Goal: Ask a question

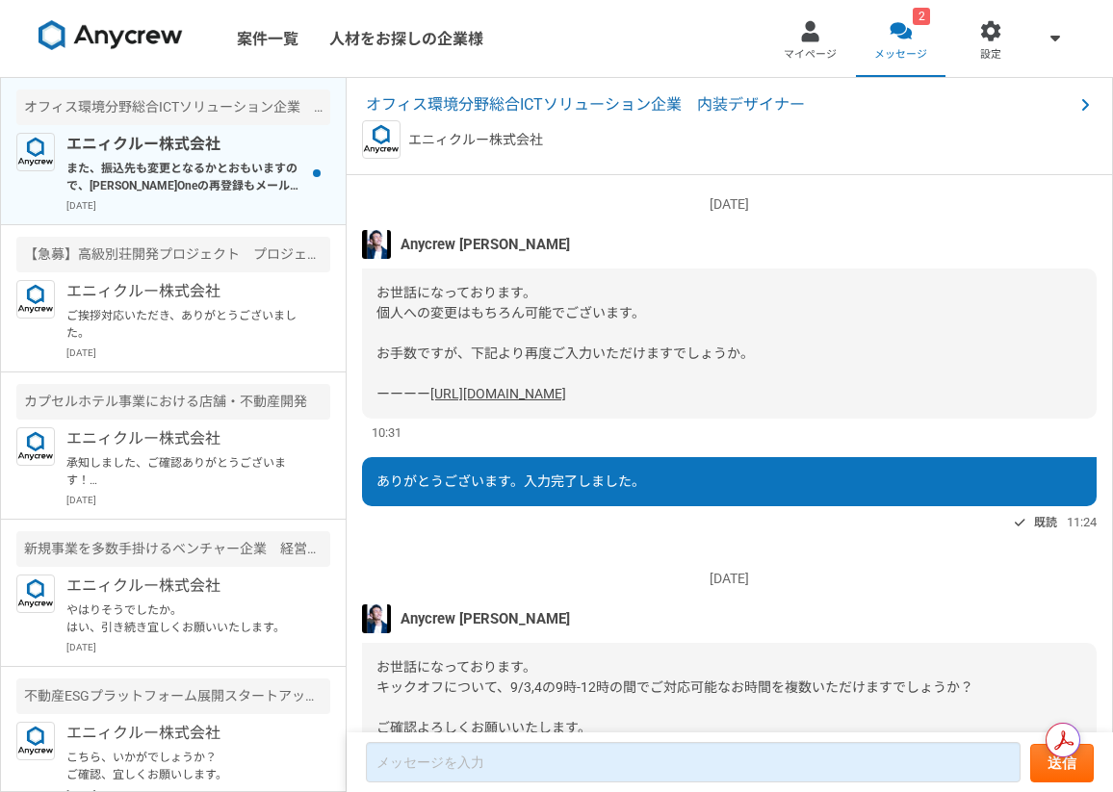
scroll to position [1138, 0]
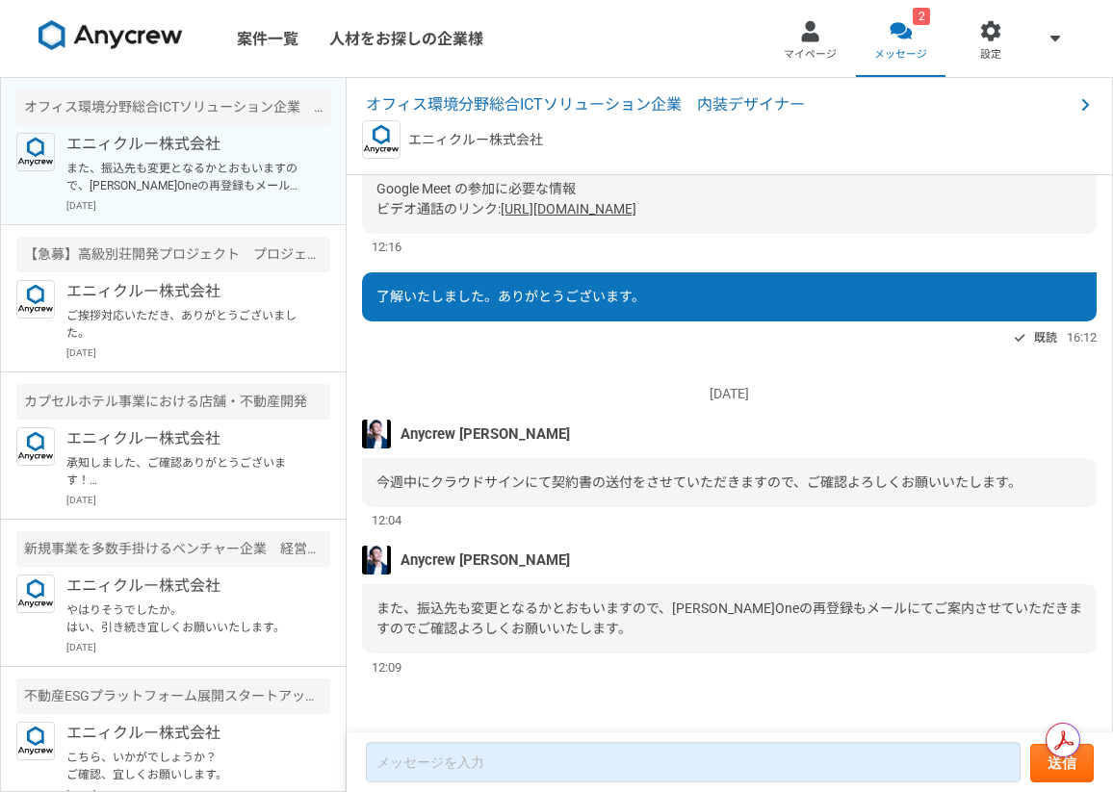
click at [258, 175] on p "また、振込先も変更となるかとおもいますので、[PERSON_NAME]Oneの再登録もメールにてご案内させていただきますのでご確認よろしくお願いいたします。" at bounding box center [185, 177] width 238 height 35
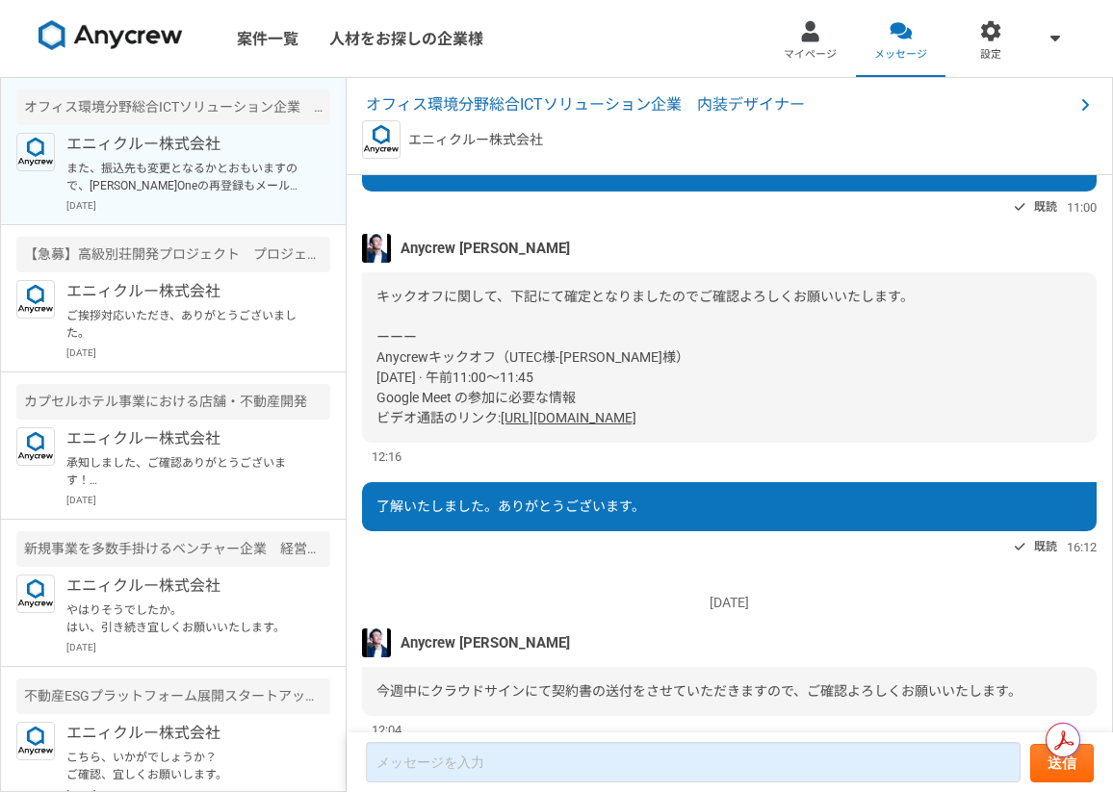
scroll to position [3487, 0]
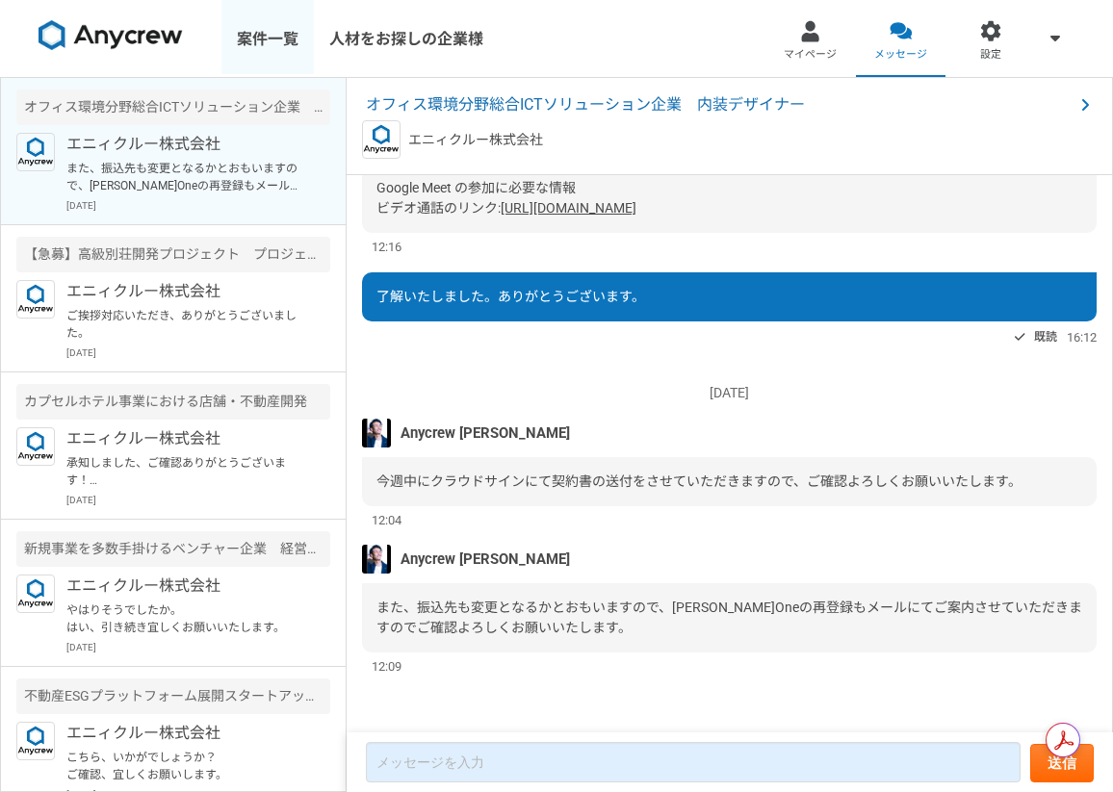
click at [272, 39] on link "案件一覧" at bounding box center [267, 38] width 92 height 77
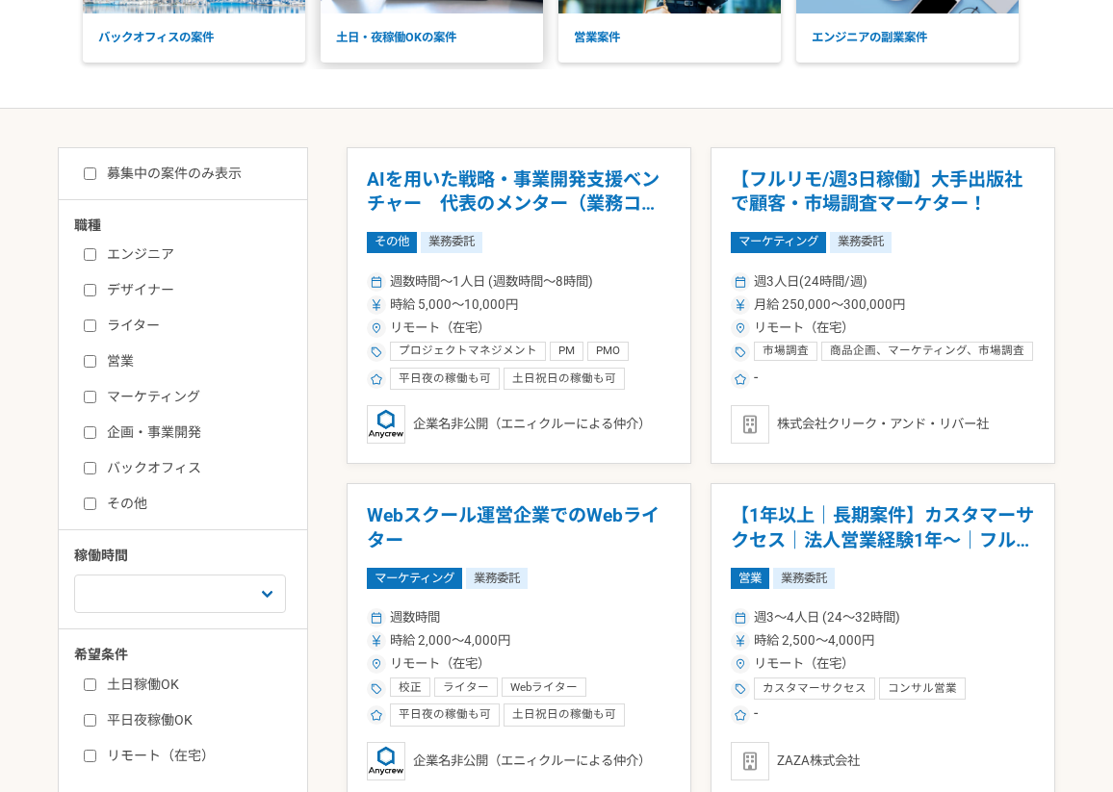
scroll to position [254, 0]
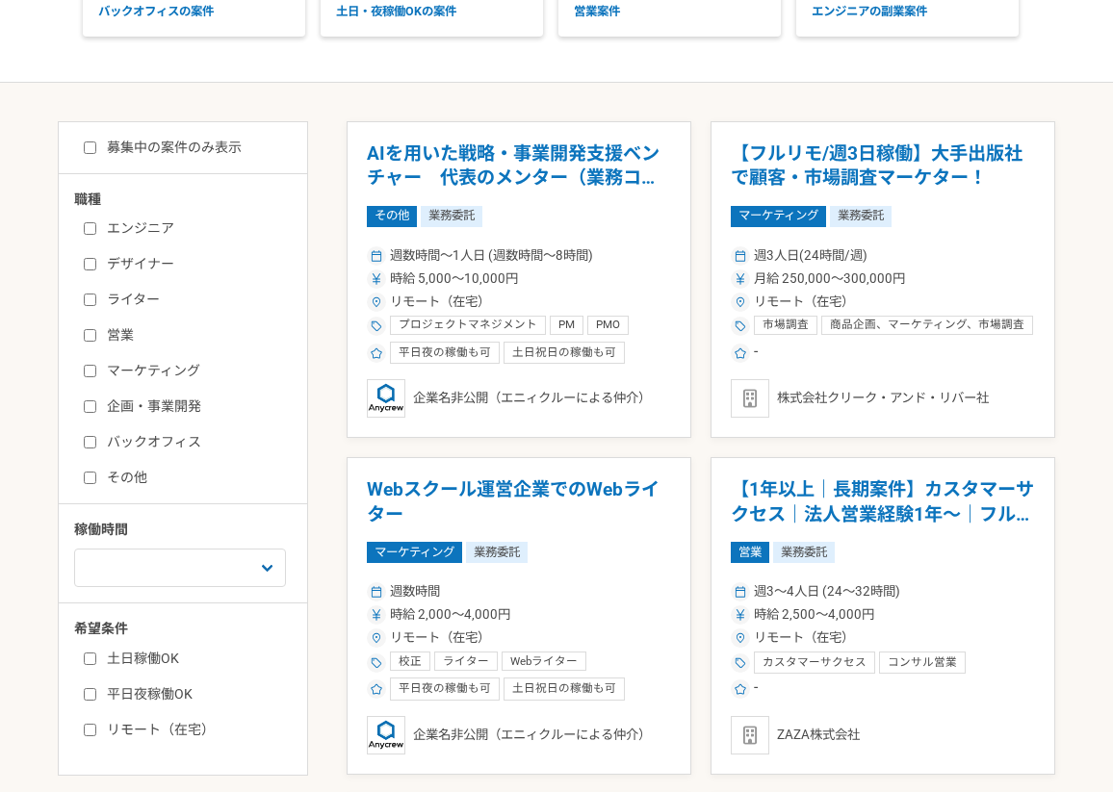
click at [159, 261] on label "デザイナー" at bounding box center [194, 264] width 221 height 20
click at [96, 261] on input "デザイナー" at bounding box center [90, 264] width 13 height 13
checkbox input "true"
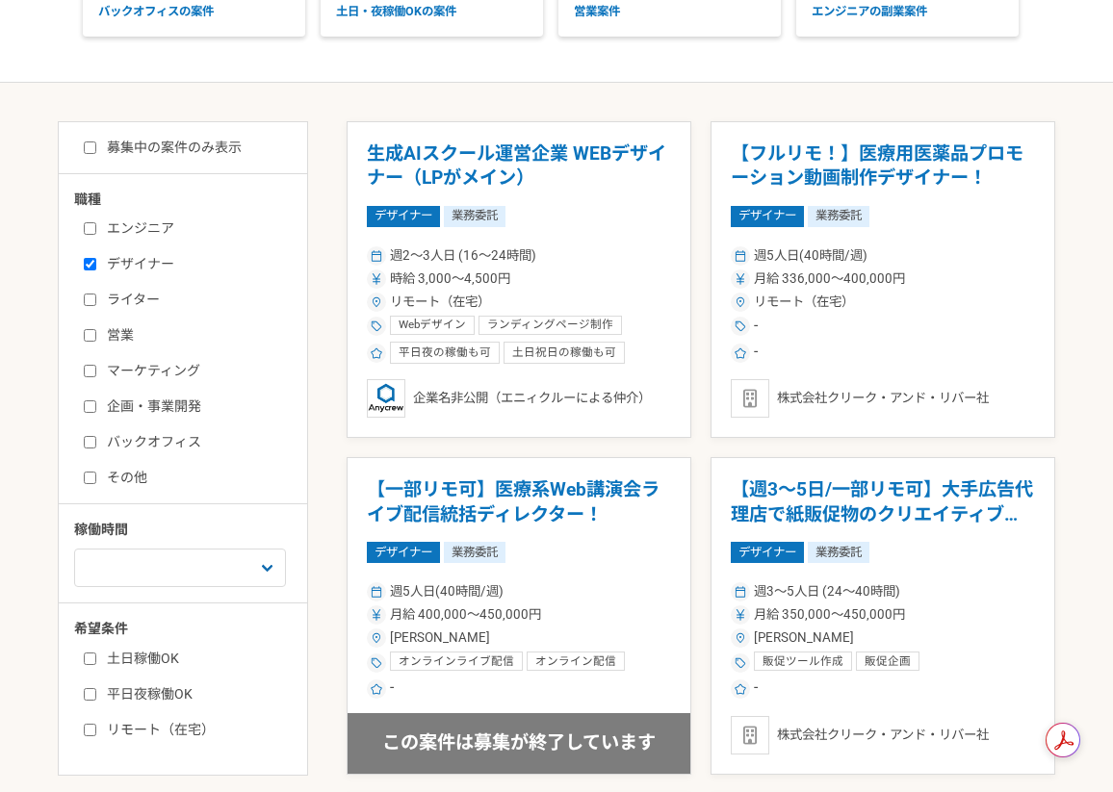
click at [156, 153] on label "募集中の案件のみ表示" at bounding box center [163, 148] width 158 height 20
click at [96, 153] on input "募集中の案件のみ表示" at bounding box center [90, 148] width 13 height 13
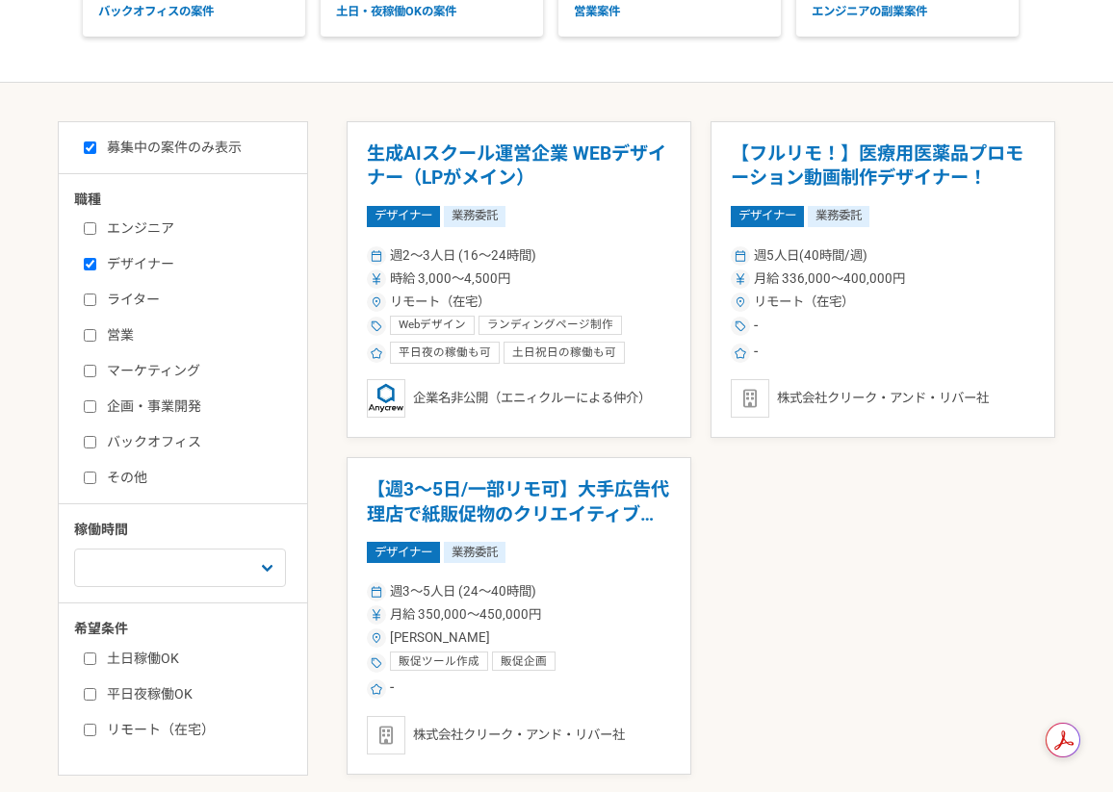
click at [181, 156] on label "募集中の案件のみ表示" at bounding box center [163, 148] width 158 height 20
click at [96, 154] on input "募集中の案件のみ表示" at bounding box center [90, 148] width 13 height 13
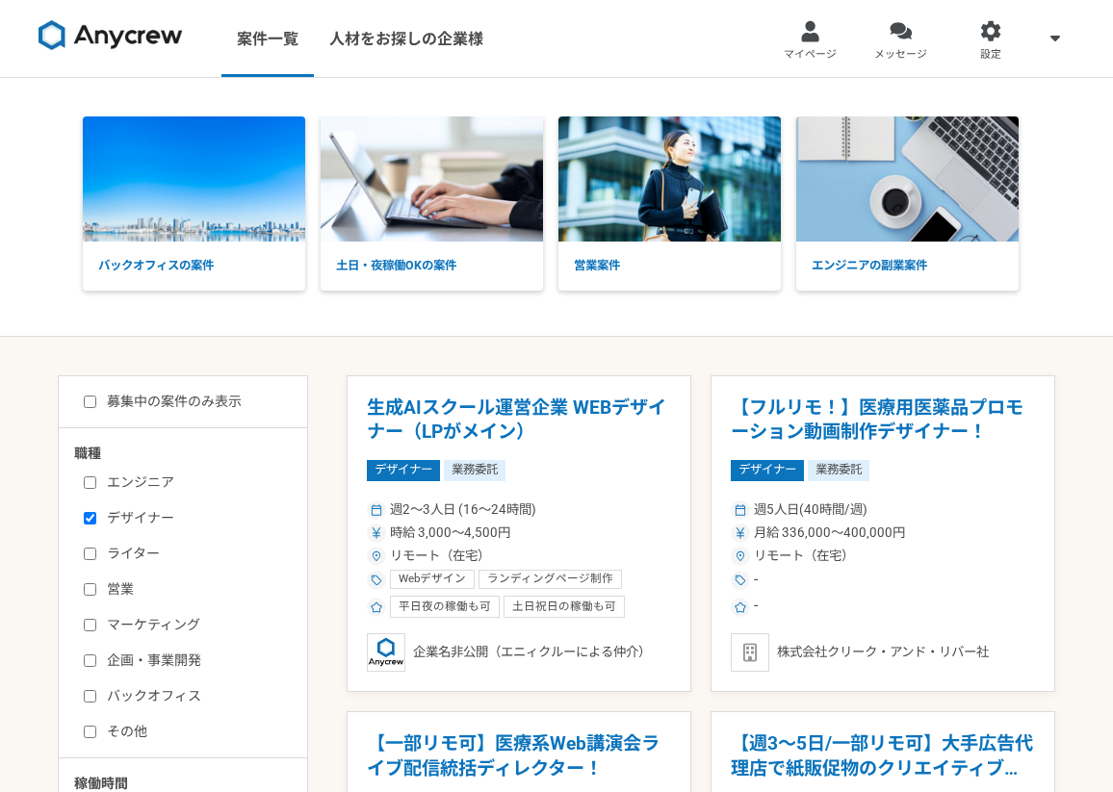
click at [229, 404] on label "募集中の案件のみ表示" at bounding box center [163, 402] width 158 height 20
click at [96, 404] on input "募集中の案件のみ表示" at bounding box center [90, 402] width 13 height 13
checkbox input "true"
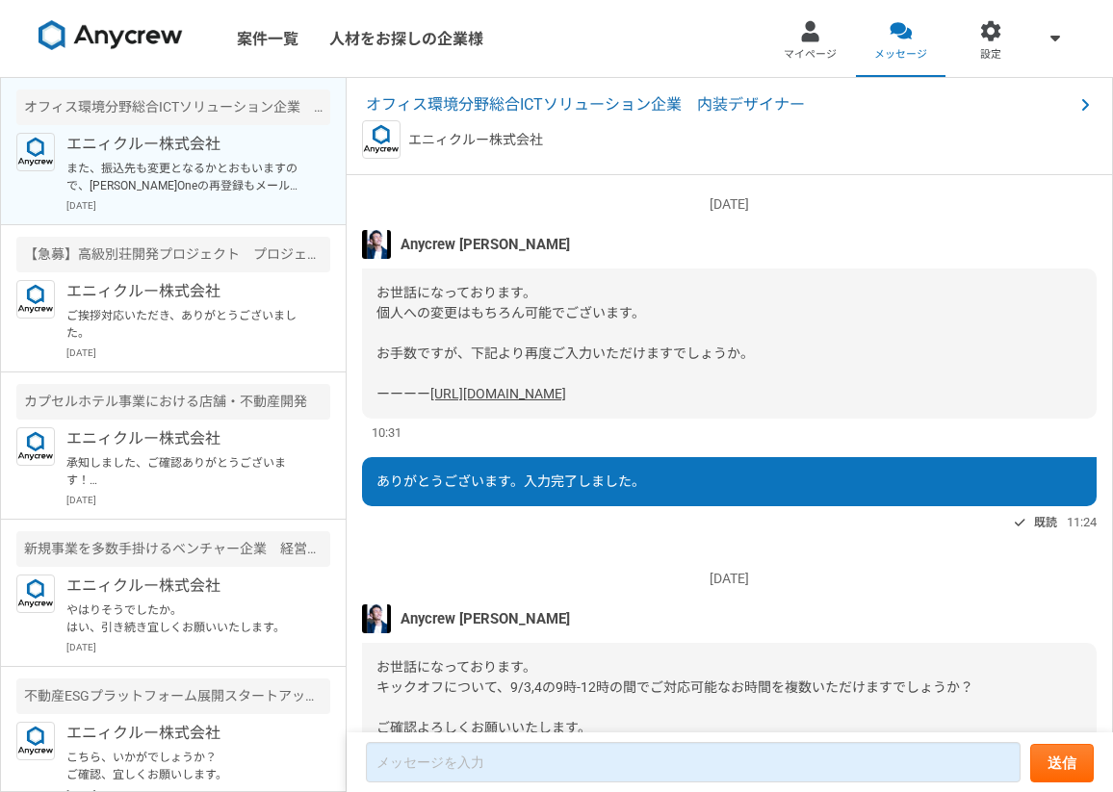
scroll to position [1138, 0]
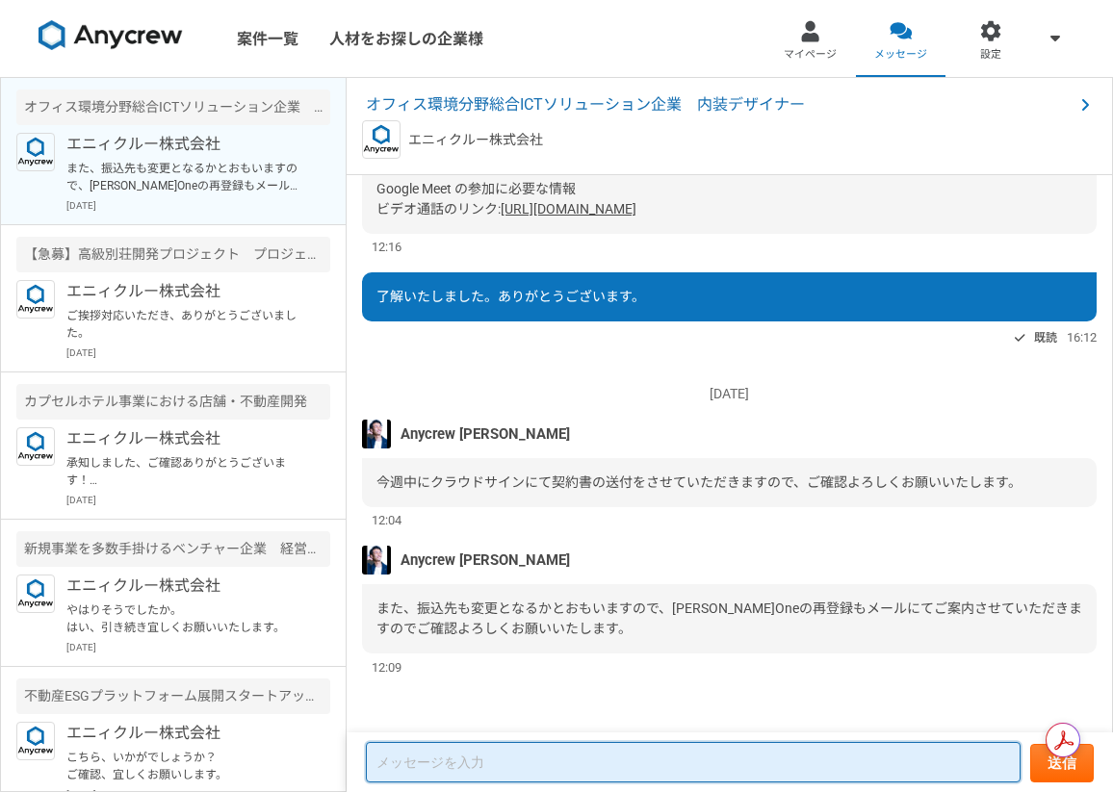
click at [696, 756] on textarea at bounding box center [693, 762] width 655 height 40
type textarea "ど"
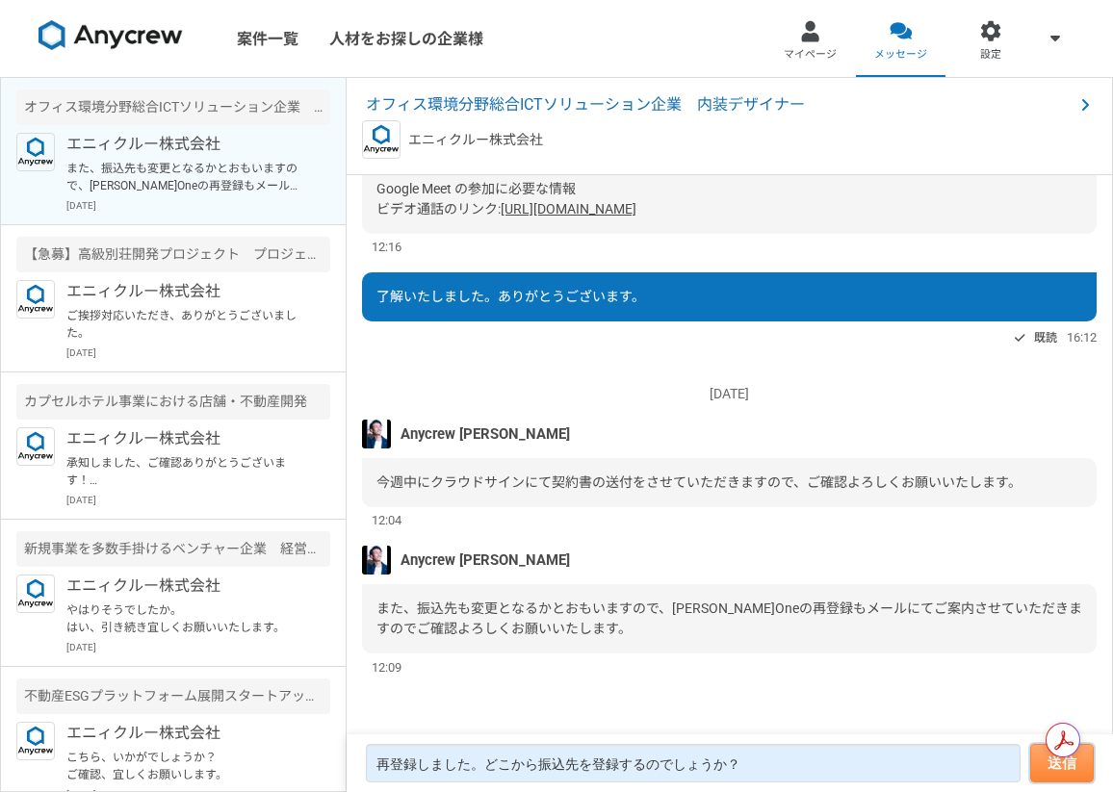
click at [1054, 773] on button "送信" at bounding box center [1062, 763] width 64 height 39
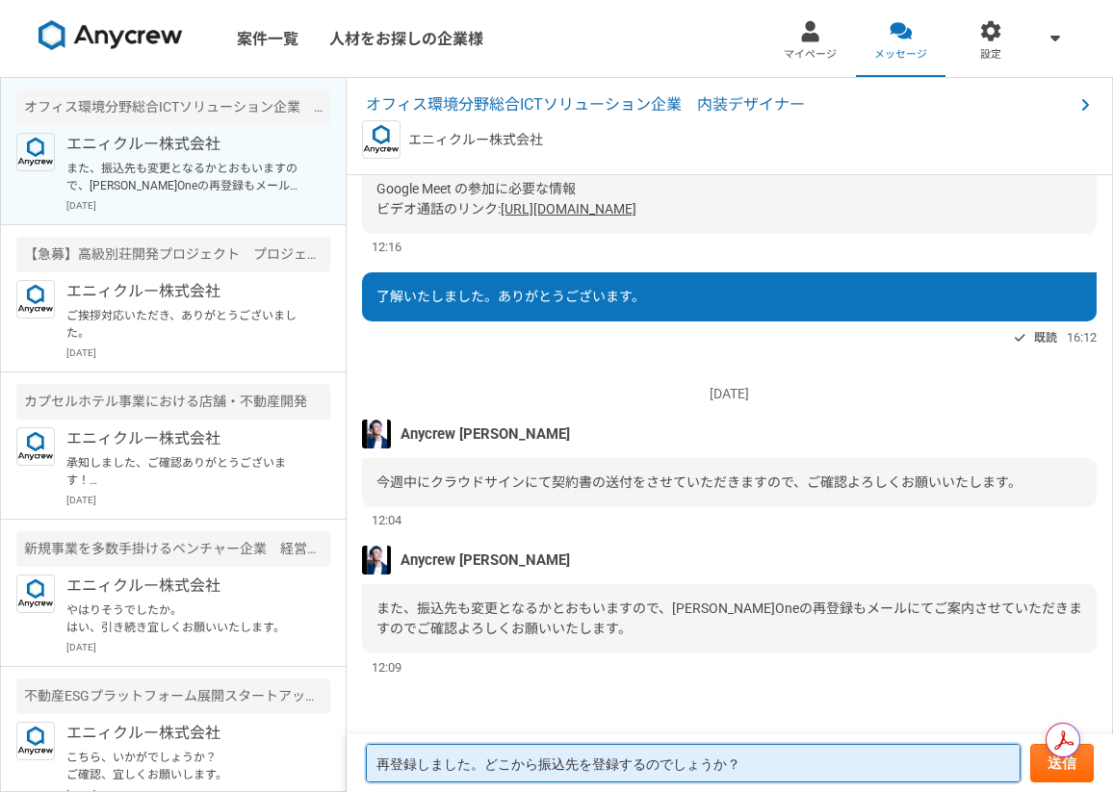
click at [568, 761] on textarea "再登録しました。どこから振込先を登録するのでしょうか？" at bounding box center [693, 763] width 655 height 39
click at [521, 768] on textarea "再登録しました。どこから振込先を登録するのでしょうか？" at bounding box center [693, 763] width 655 height 39
click at [509, 768] on textarea "再登録しました。どこから振込先を登録するのでしょうか？" at bounding box center [693, 763] width 655 height 39
click at [883, 762] on textarea "再登録しました。どの欄から振込先を登録するのでしょうか？" at bounding box center [693, 763] width 655 height 39
type textarea "再登録しました。どの欄から振込先を登録するのでしょうか？"
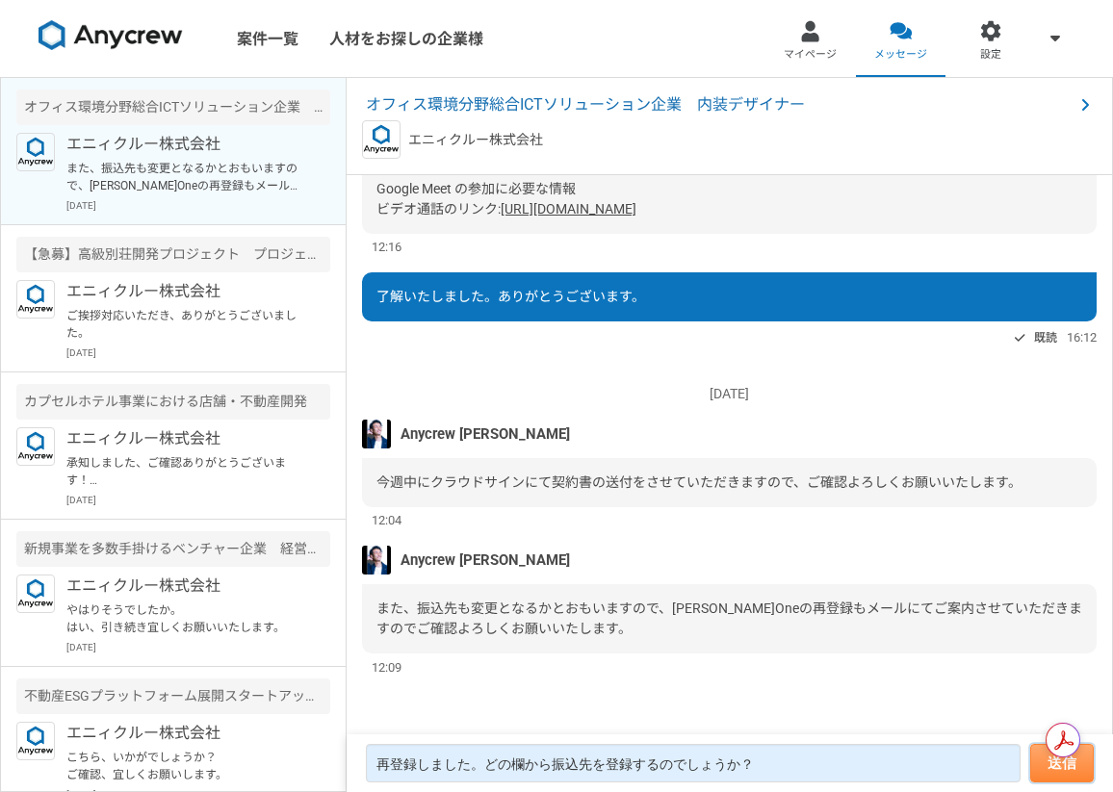
click at [1056, 760] on button "送信" at bounding box center [1062, 763] width 64 height 39
